Goal: Information Seeking & Learning: Learn about a topic

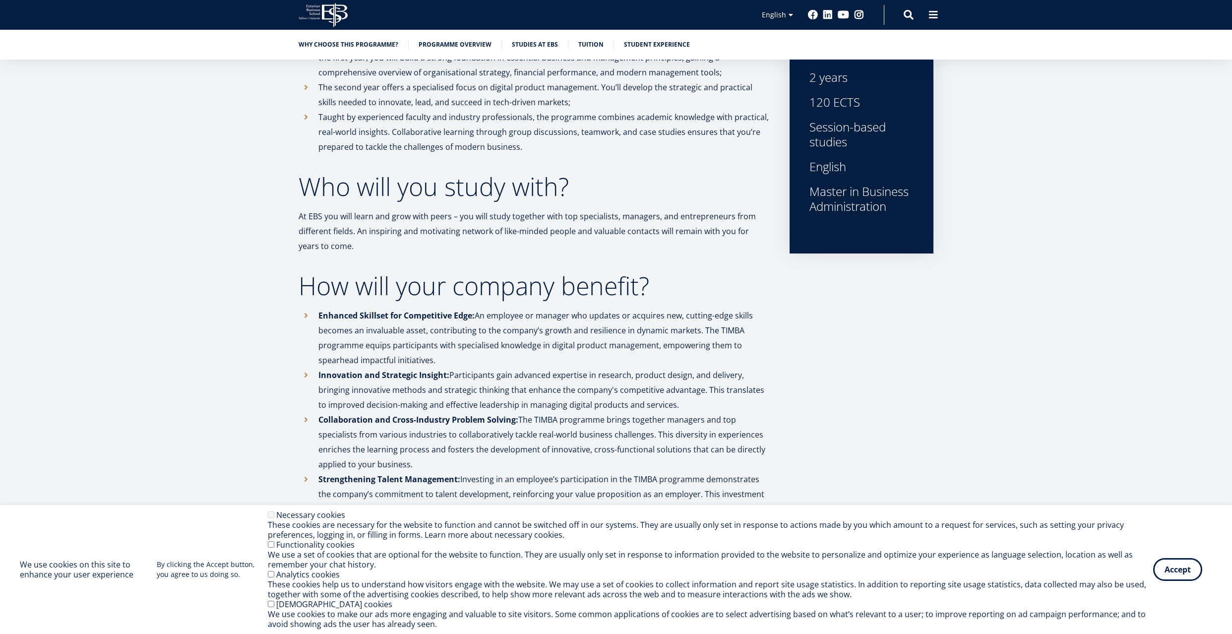
scroll to position [359, 0]
click at [1171, 569] on button "Accept" at bounding box center [1177, 567] width 49 height 23
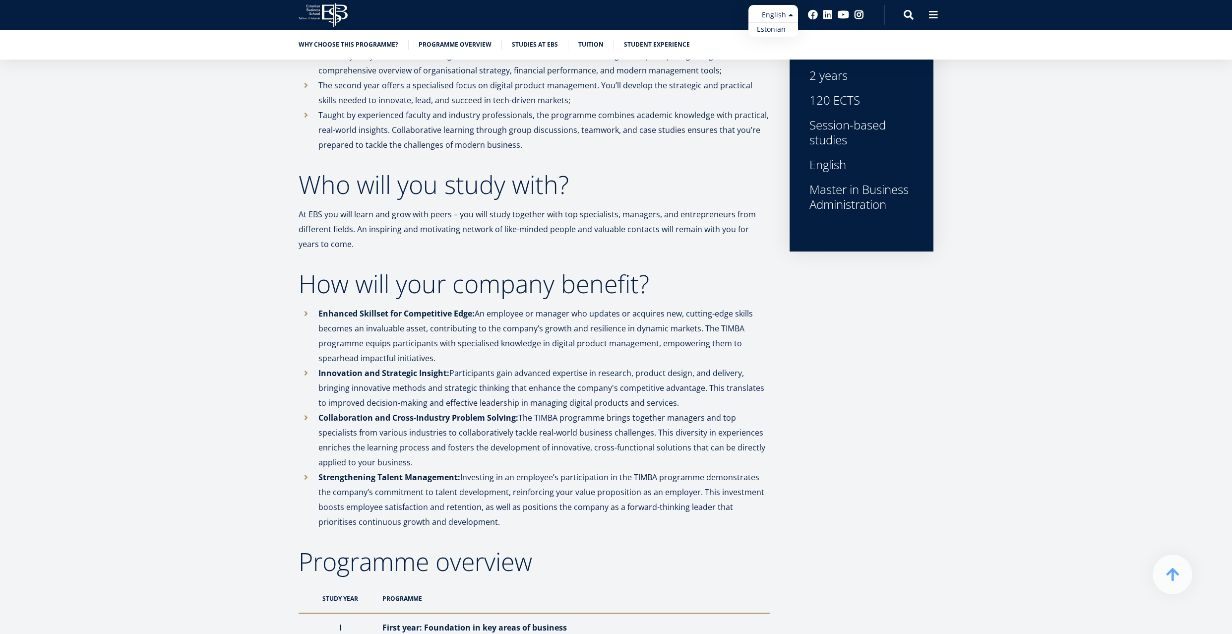
click at [773, 31] on link "Estonian" at bounding box center [773, 29] width 50 height 14
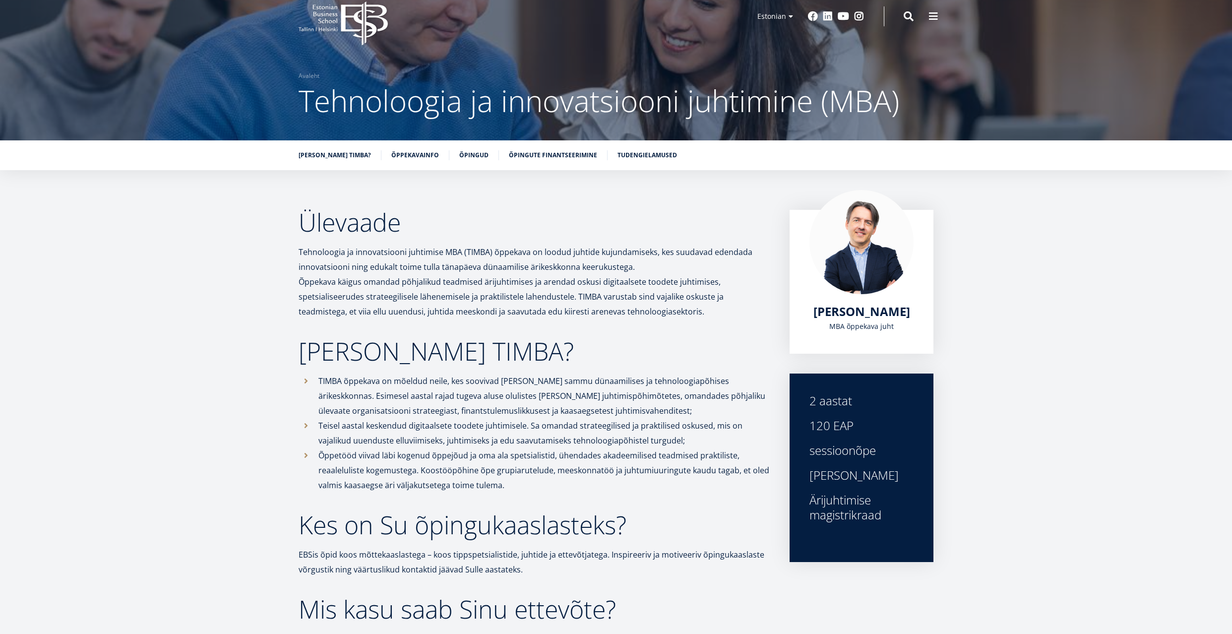
scroll to position [18, 0]
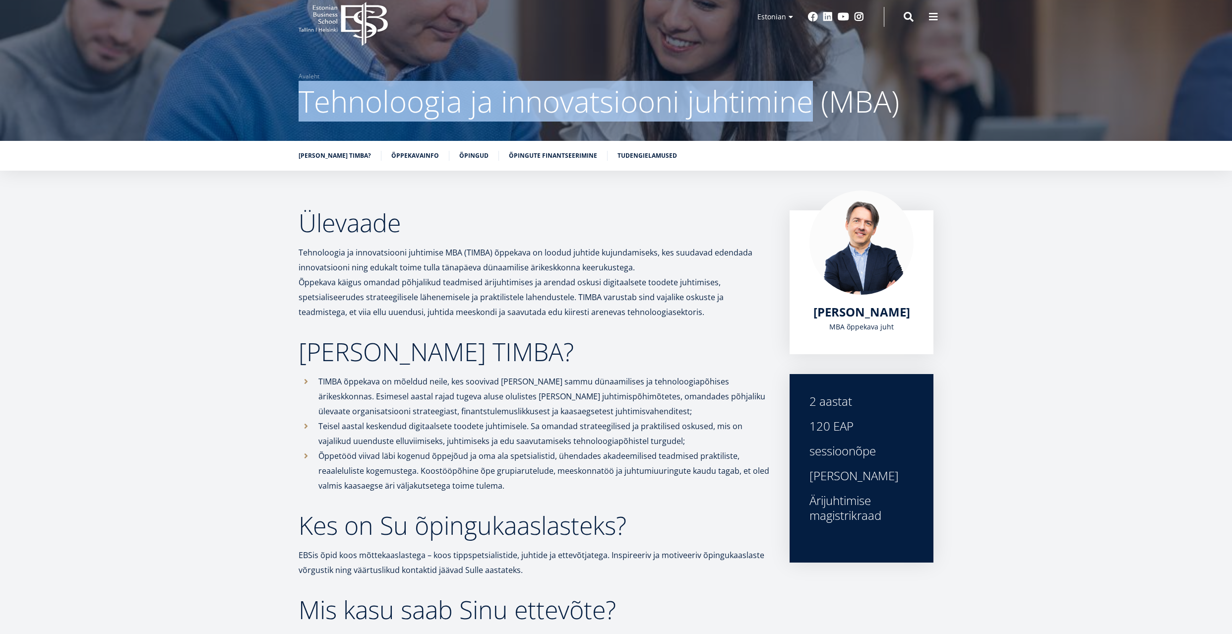
drag, startPoint x: 301, startPoint y: 105, endPoint x: 811, endPoint y: 120, distance: 511.1
click at [811, 120] on span "Tehnoloogia ja innovatsiooni juhtimine (MBA)" at bounding box center [599, 101] width 601 height 41
copy span "Tehnoloogia ja innovatsiooni juhtimine"
